Goal: Task Accomplishment & Management: Use online tool/utility

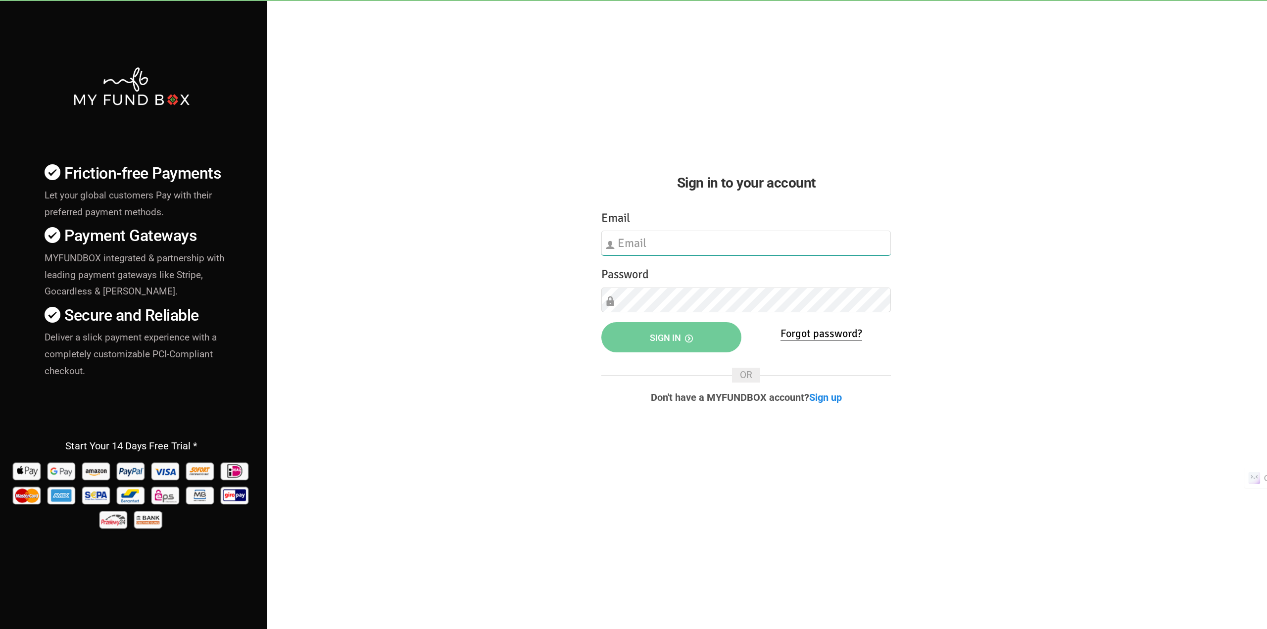
type input "[EMAIL_ADDRESS][DOMAIN_NAME]"
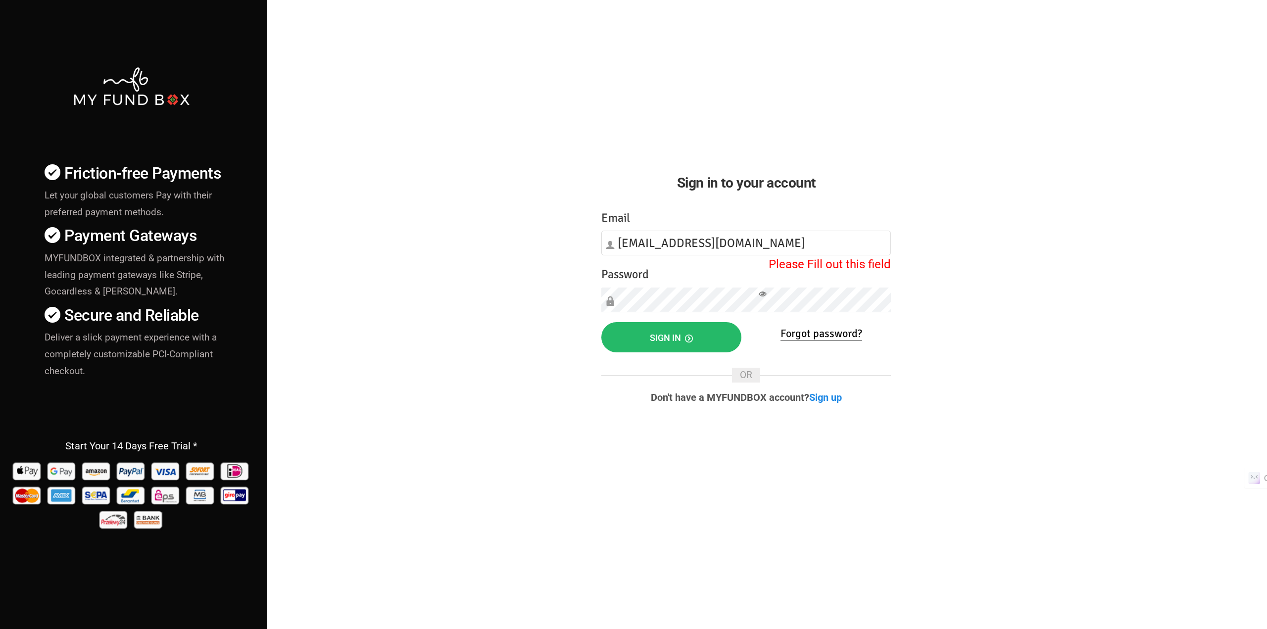
click at [959, 207] on div "Friction-free Payments Let your global customers Pay with their preferred payme…" at bounding box center [633, 346] width 1277 height 693
click at [807, 282] on div "Password Please Fill out this field" at bounding box center [747, 288] width 290 height 47
click at [490, 381] on div "Friction-free Payments Let your global customers Pay with their preferred payme…" at bounding box center [633, 346] width 1277 height 693
click at [629, 336] on button "Sign in" at bounding box center [672, 337] width 140 height 30
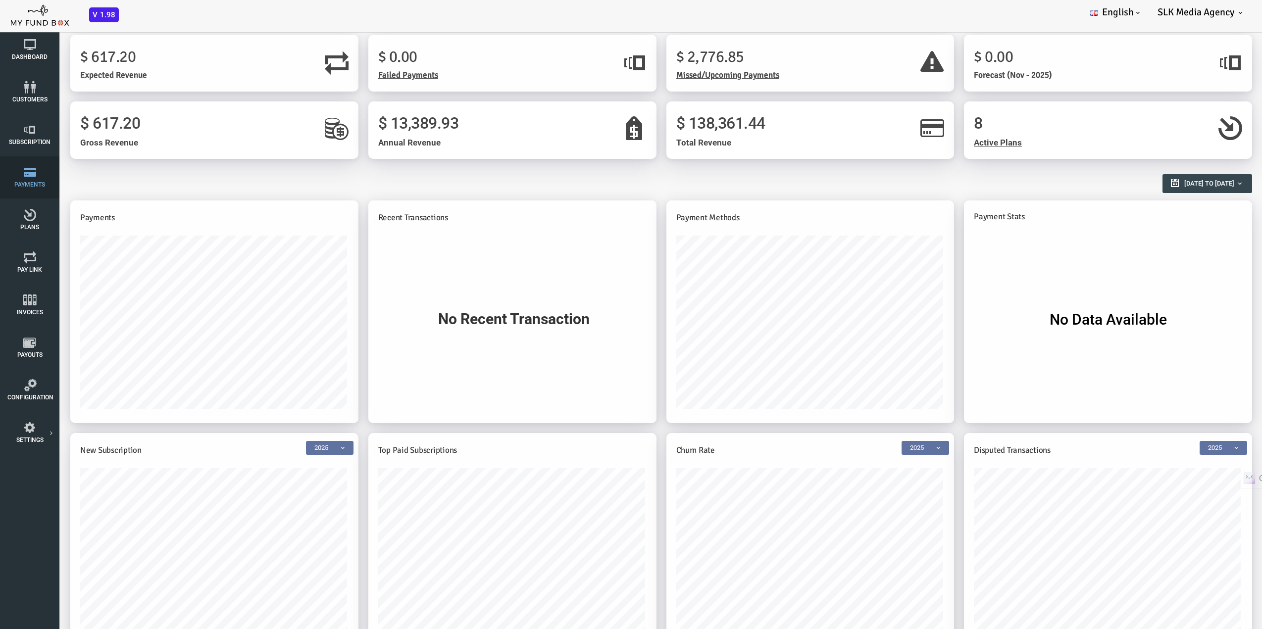
click at [0, 0] on span "Payments" at bounding box center [0, 0] width 0 height 0
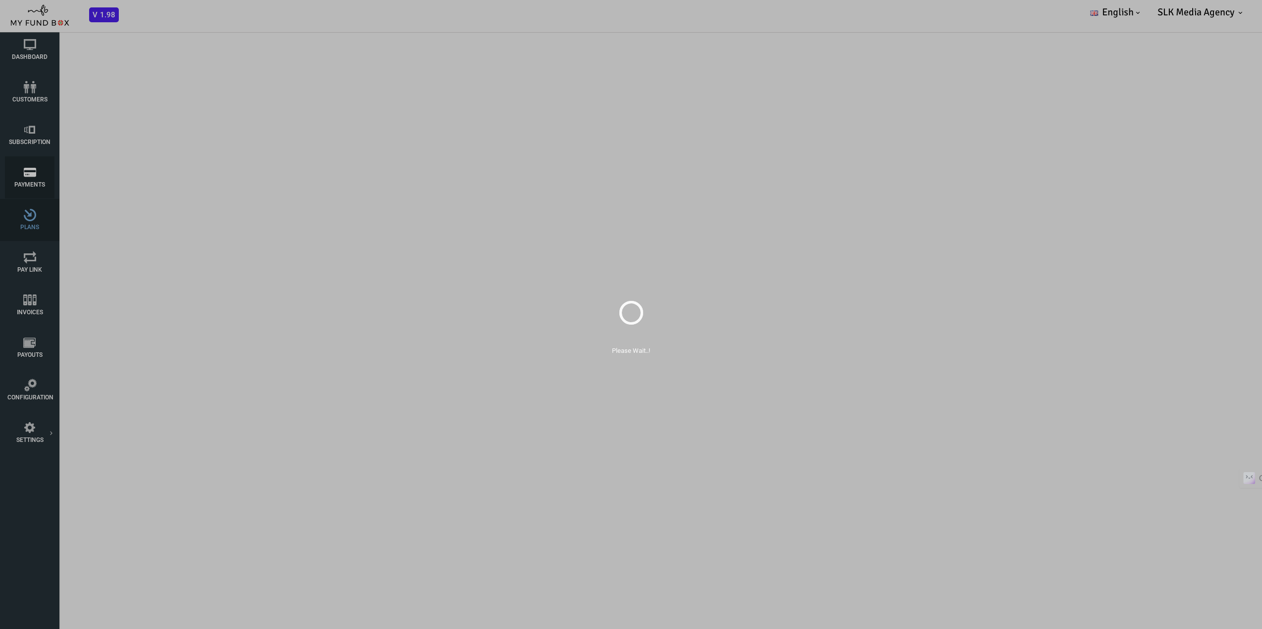
select select "100"
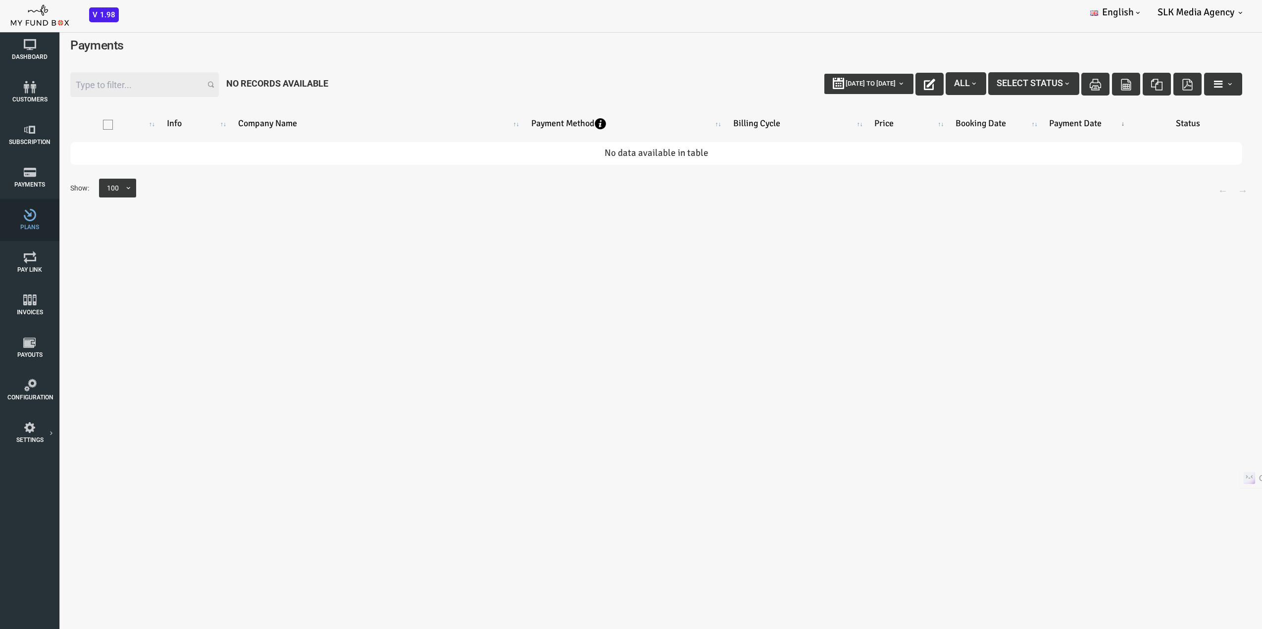
click at [35, 221] on icon at bounding box center [29, 215] width 45 height 12
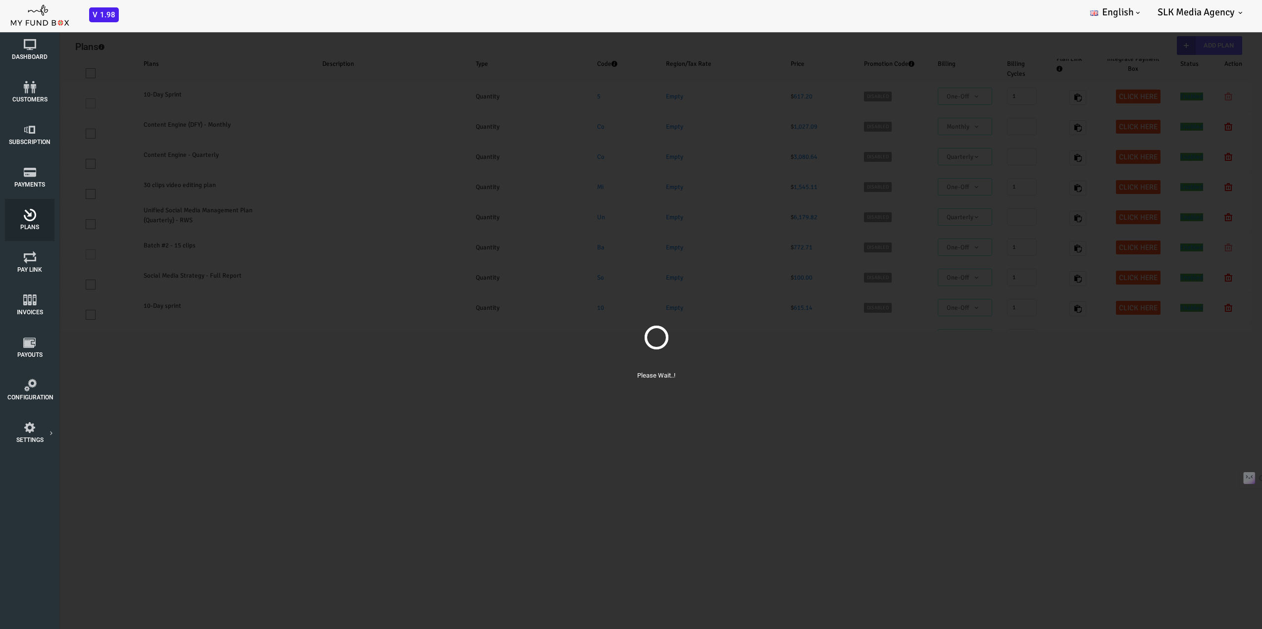
select select "100"
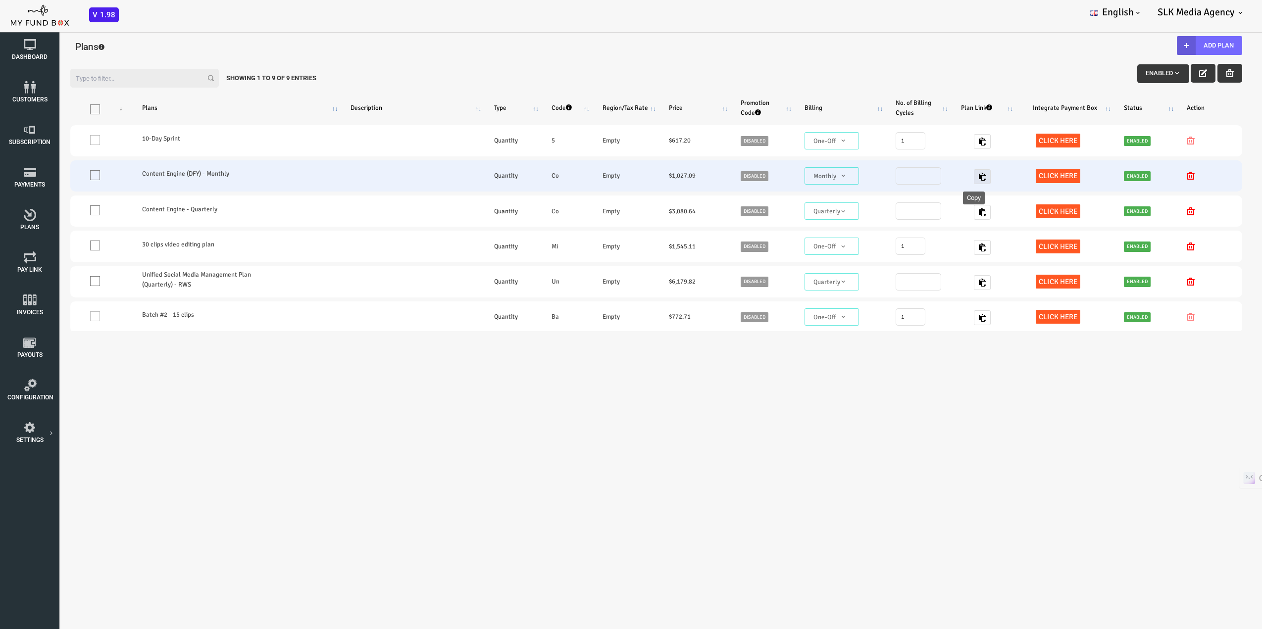
click at [928, 177] on icon "button" at bounding box center [932, 177] width 8 height 8
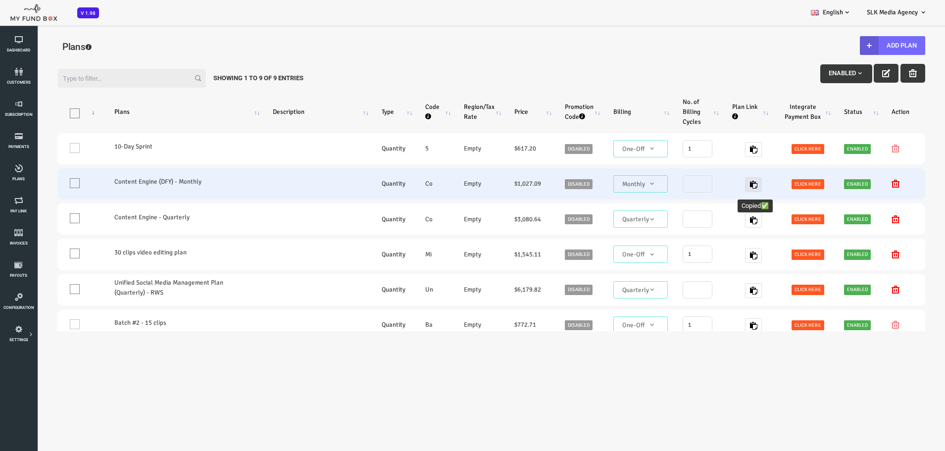
click at [712, 184] on icon "button" at bounding box center [716, 185] width 8 height 8
